Goal: Complete application form: Complete application form

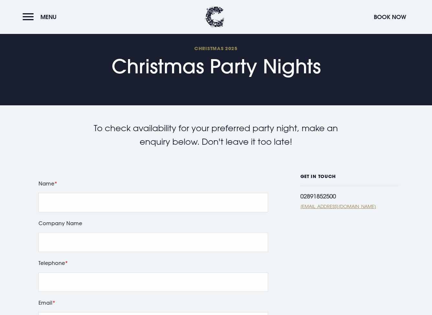
scroll to position [100, 0]
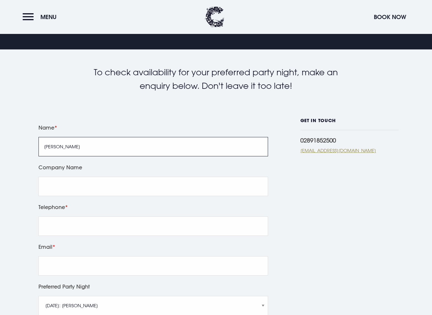
type input "[PERSON_NAME]"
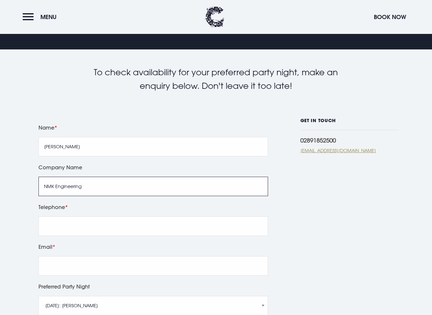
type input "NMK Engineering"
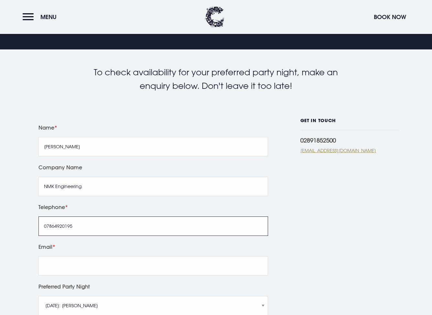
type input "07864920195"
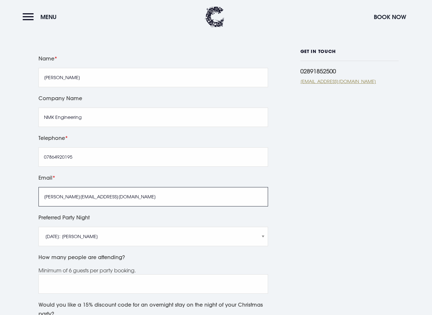
type input "[PERSON_NAME][EMAIL_ADDRESS][DOMAIN_NAME]"
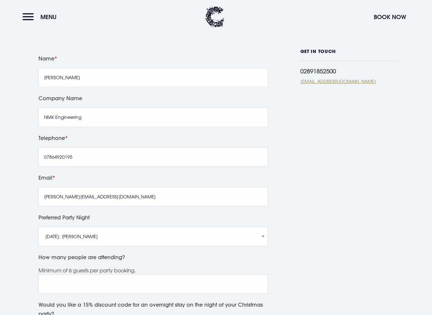
click at [76, 253] on div "Preferred Party Night [DATE]: Just [PERSON_NAME] [DATE]: Manouche Boys [DATE]: …" at bounding box center [153, 233] width 234 height 40
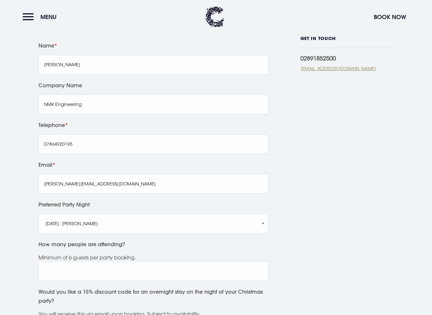
scroll to position [223, 0]
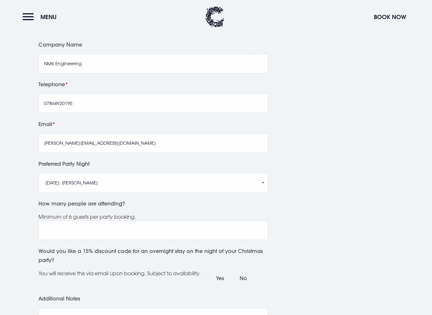
click at [128, 199] on div "Preferred Party Night [DATE]: Just [PERSON_NAME] [DATE]: Manouche Boys [DATE]: …" at bounding box center [153, 179] width 234 height 40
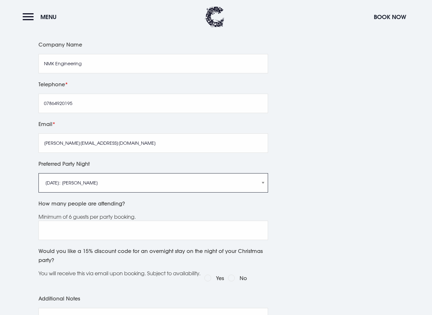
select select "[DATE]: Just [PERSON_NAME]"
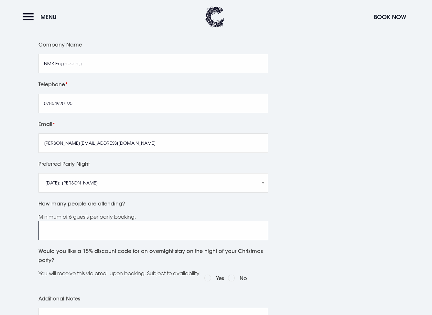
click at [126, 235] on input "How many people are attending?" at bounding box center [152, 230] width 229 height 19
type input "11"
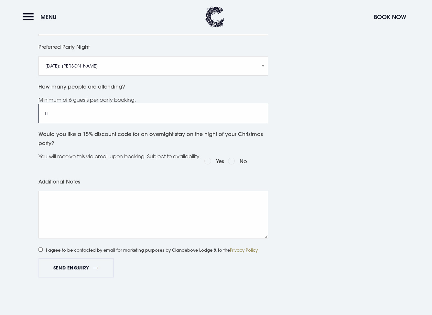
scroll to position [209, 0]
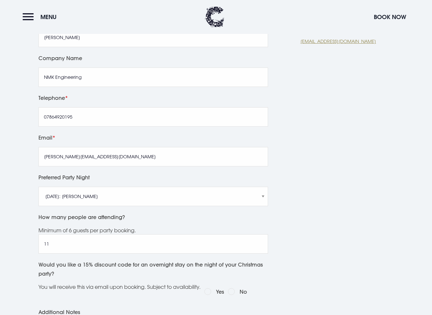
click at [289, 184] on div "Leave this field blank Name [PERSON_NAME] Company Name NMK Engineering Telephon…" at bounding box center [216, 219] width 424 height 421
drag, startPoint x: 326, startPoint y: 165, endPoint x: 318, endPoint y: 169, distance: 9.3
click at [326, 165] on div "GET IN TOUCH 02891852500 [EMAIL_ADDRESS][DOMAIN_NAME]" at bounding box center [349, 219] width 98 height 421
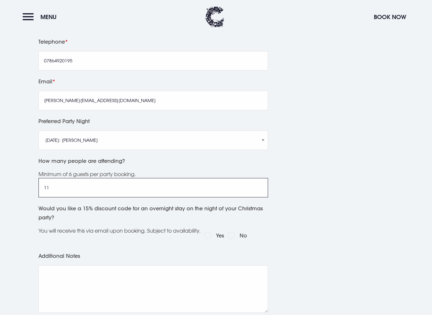
click at [99, 196] on input "11" at bounding box center [152, 187] width 229 height 19
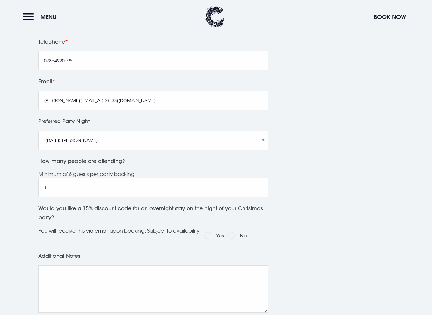
click at [325, 167] on div "GET IN TOUCH 02891852500 [EMAIL_ADDRESS][DOMAIN_NAME]" at bounding box center [349, 163] width 98 height 421
click at [310, 167] on div "GET IN TOUCH 02891852500 [EMAIL_ADDRESS][DOMAIN_NAME]" at bounding box center [349, 163] width 98 height 421
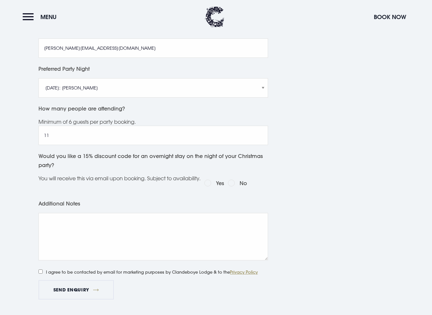
scroll to position [323, 0]
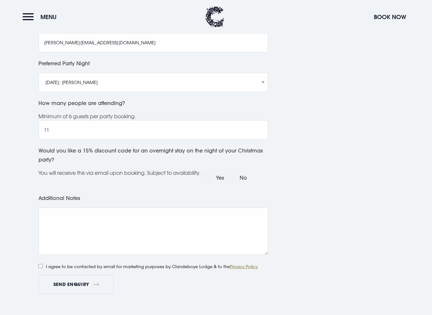
click at [234, 181] on input "No" at bounding box center [231, 177] width 7 height 7
radio input "true"
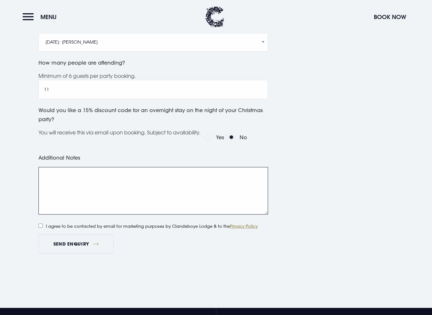
click at [230, 190] on textarea "Additional Notes" at bounding box center [152, 190] width 229 height 47
type textarea "Possibly 12 people, just conf"
type textarea "Possibly 12 people but it's definitely 11 for now."
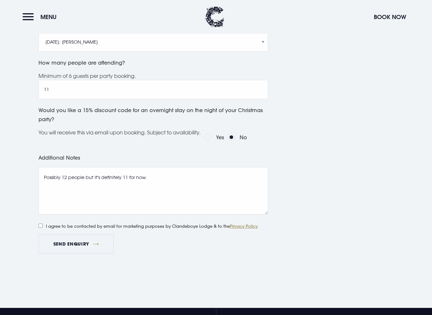
click at [140, 230] on label "I agree to be contacted by email for marketing purposes by Clandeboye Lodge & t…" at bounding box center [143, 225] width 211 height 8
click at [43, 228] on input "I agree to be contacted by email for marketing purposes by Clandeboye Lodge & t…" at bounding box center [40, 226] width 4 height 4
click at [126, 230] on label "I agree to be contacted by email for marketing purposes by Clandeboye Lodge & t…" at bounding box center [143, 225] width 211 height 8
click at [43, 228] on input "I agree to be contacted by email for marketing purposes by Clandeboye Lodge & t…" at bounding box center [40, 226] width 4 height 4
click at [161, 230] on label "I agree to be contacted by email for marketing purposes by Clandeboye Lodge & t…" at bounding box center [143, 225] width 211 height 8
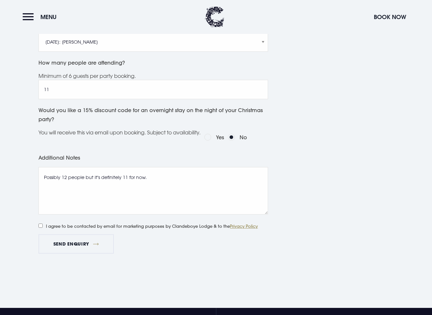
click at [43, 228] on input "I agree to be contacted by email for marketing purposes by Clandeboye Lodge & t…" at bounding box center [40, 226] width 4 height 4
checkbox input "true"
click at [104, 250] on button "Send Enquiry" at bounding box center [75, 243] width 75 height 19
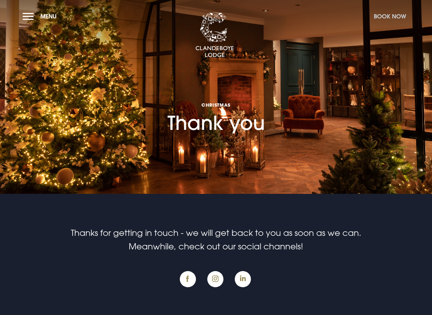
click at [380, 20] on button "Book Now" at bounding box center [389, 16] width 39 height 14
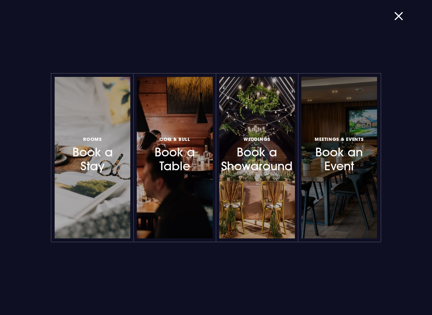
click at [335, 181] on link "Meetings & Events Book an Event" at bounding box center [339, 157] width 76 height 161
